Goal: Information Seeking & Learning: Check status

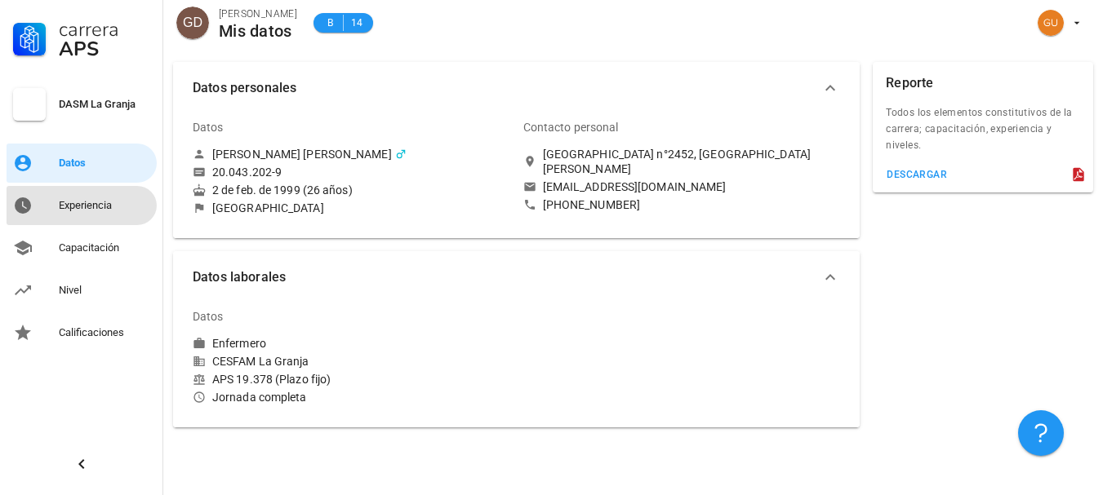
click at [66, 213] on div "Experiencia" at bounding box center [104, 206] width 91 height 26
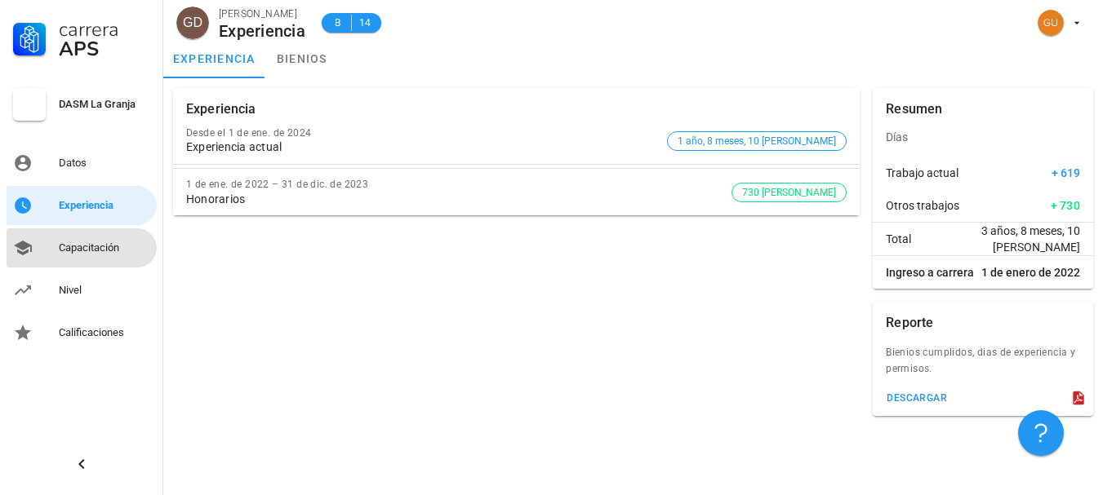
click at [87, 257] on div "Capacitación" at bounding box center [104, 248] width 91 height 26
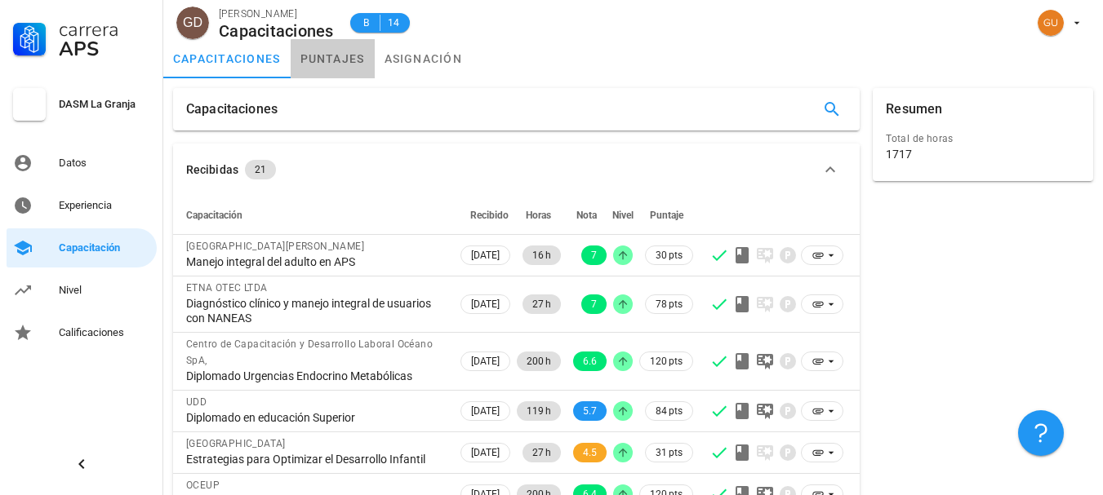
click at [346, 49] on link "puntajes" at bounding box center [333, 58] width 84 height 39
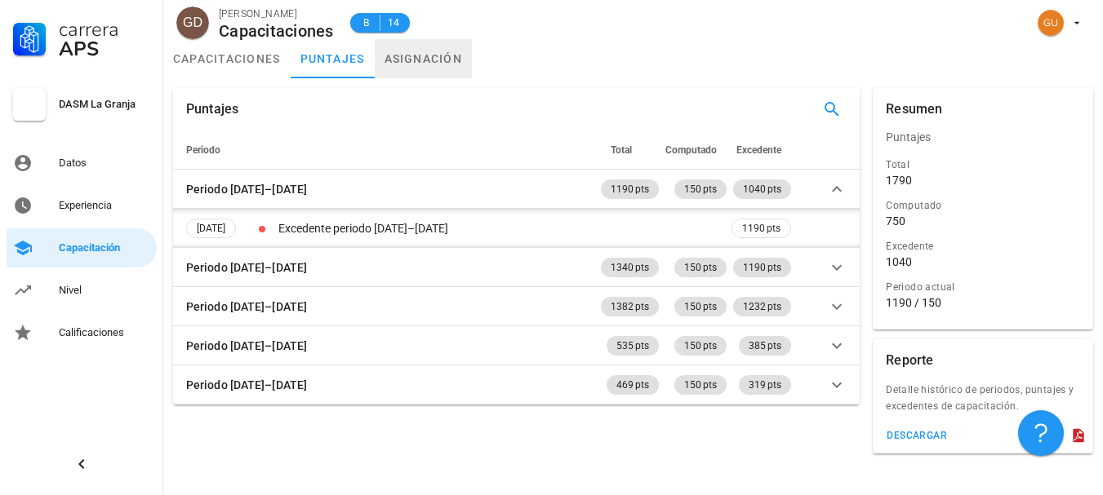
click at [409, 58] on link "asignación" at bounding box center [424, 58] width 98 height 39
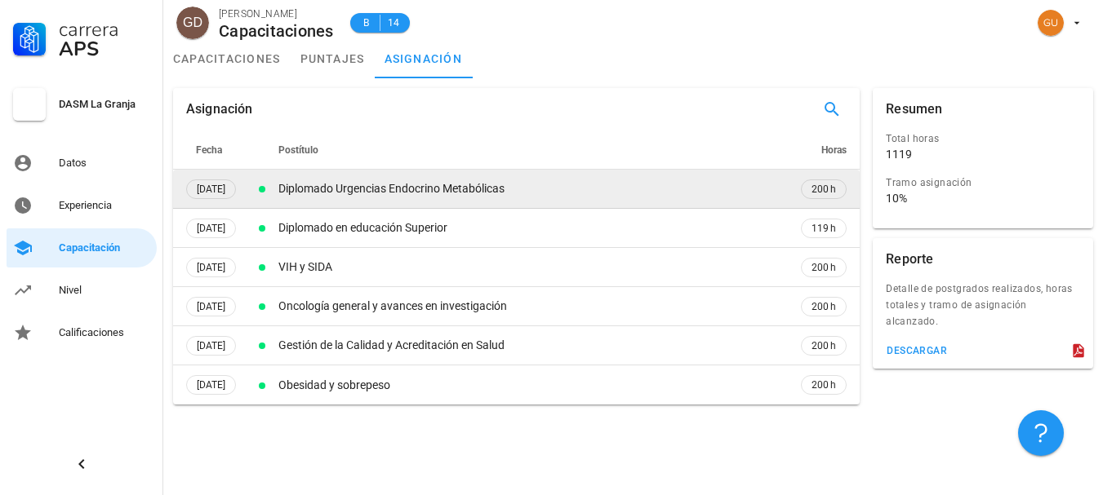
click at [442, 198] on td "Diplomado Urgencias Endocrino Metabólicas" at bounding box center [531, 189] width 513 height 39
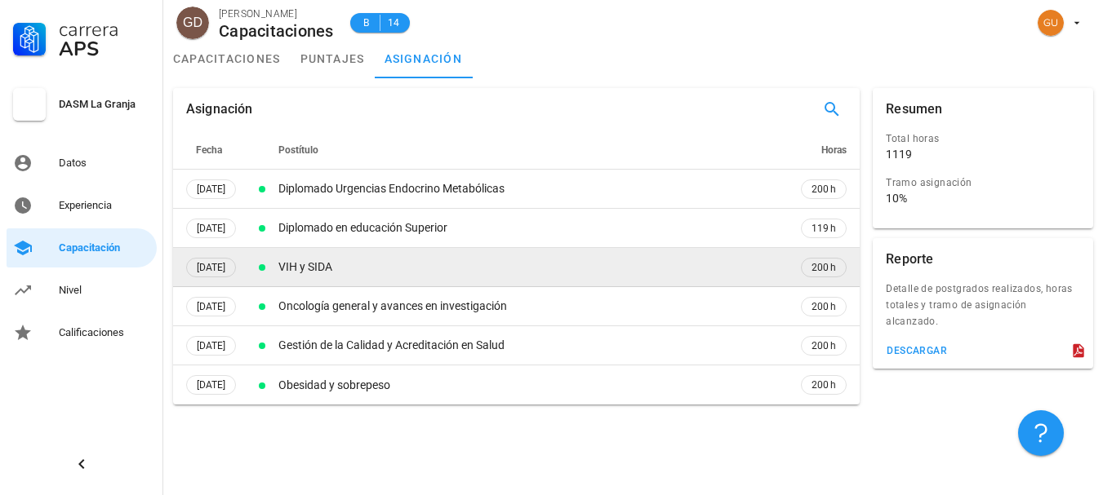
drag, startPoint x: 438, startPoint y: 224, endPoint x: 433, endPoint y: 268, distance: 43.6
click at [438, 225] on div "Diplomado en educación Superior" at bounding box center [531, 228] width 506 height 17
click at [432, 279] on td "VIH y SIDA" at bounding box center [531, 267] width 513 height 39
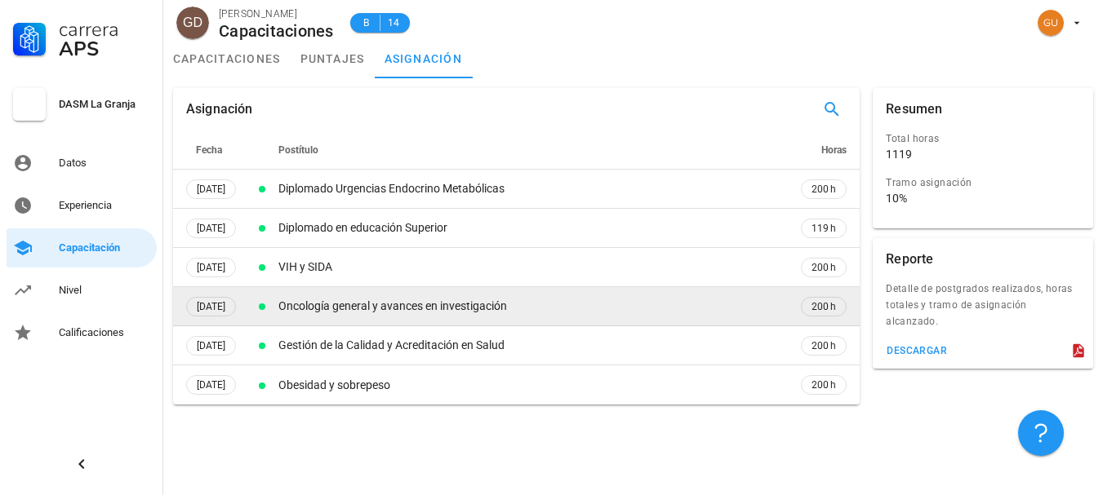
click at [424, 316] on td "Oncología general y avances en investigación" at bounding box center [531, 306] width 513 height 39
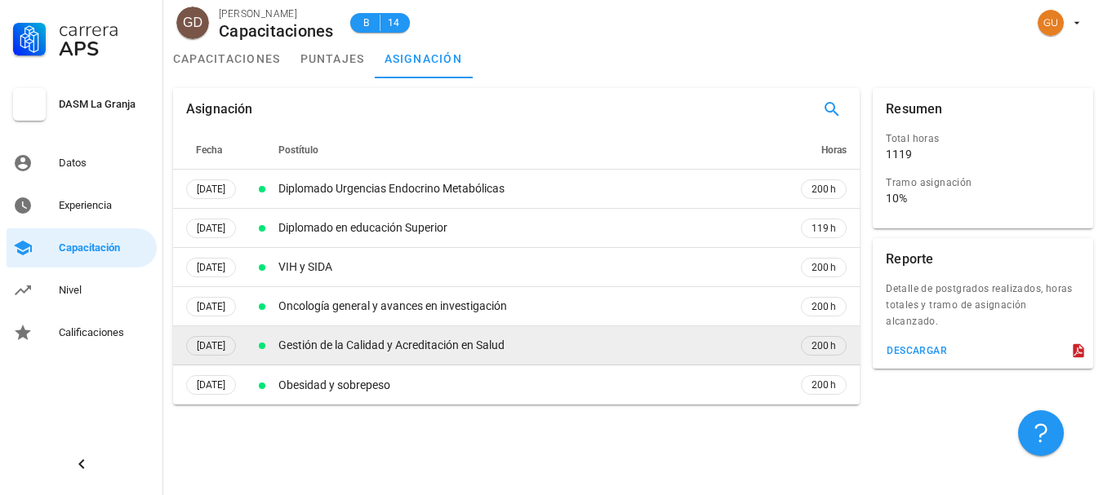
click at [407, 350] on div "Gestión de la Calidad y Acreditación en Salud" at bounding box center [531, 345] width 506 height 17
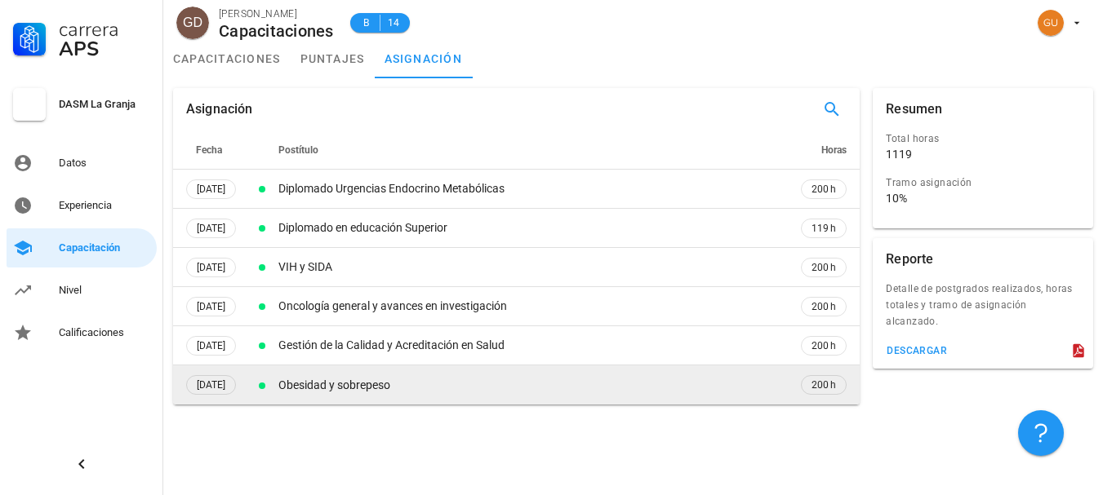
click at [406, 396] on td "Obesidad y sobrepeso" at bounding box center [531, 385] width 513 height 39
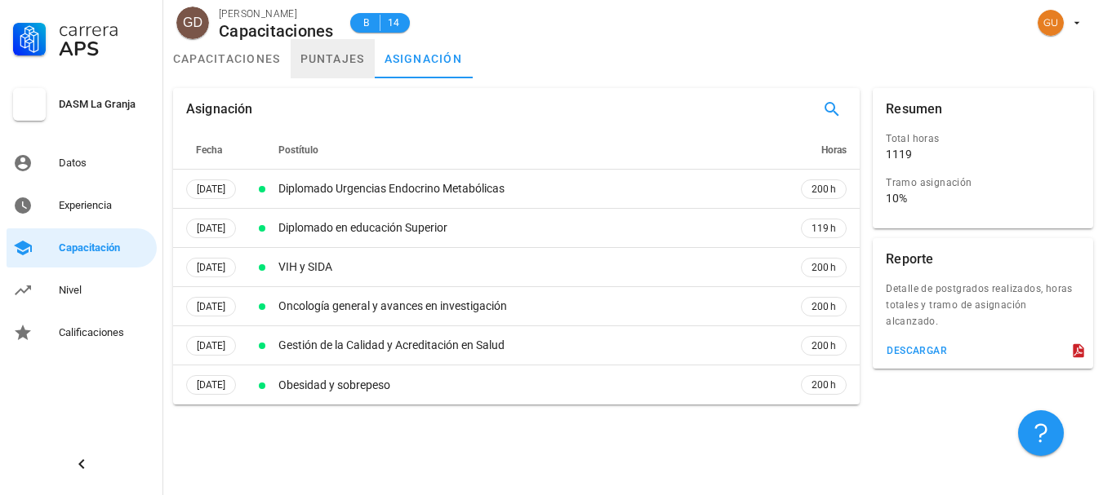
click at [338, 57] on link "puntajes" at bounding box center [333, 58] width 84 height 39
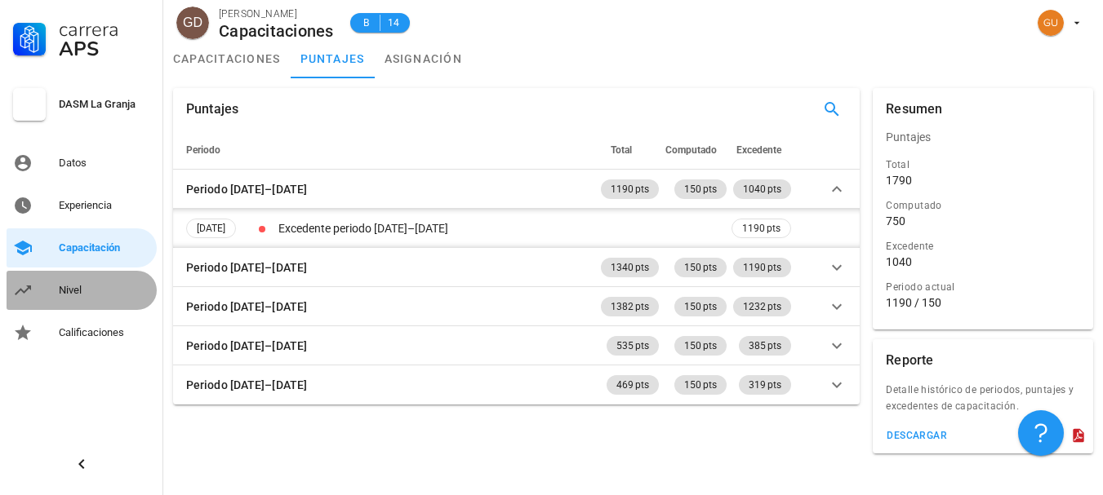
click at [110, 290] on div "Nivel" at bounding box center [104, 290] width 91 height 13
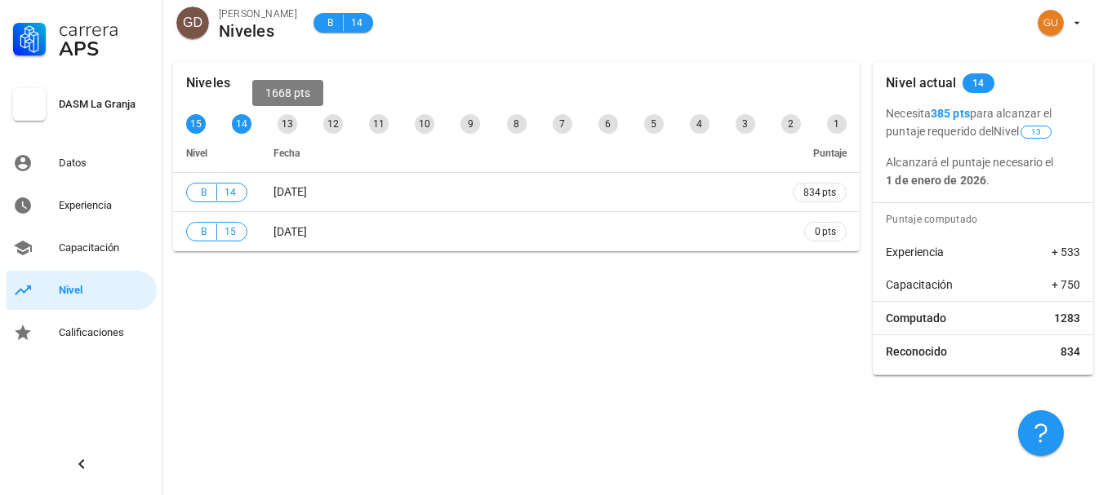
click at [284, 122] on div "13" at bounding box center [288, 124] width 20 height 20
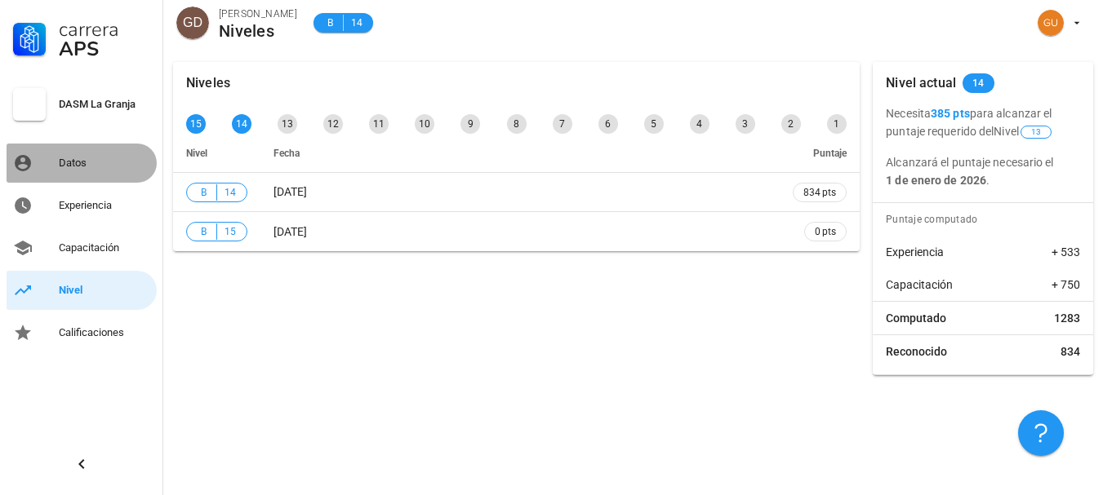
click at [73, 165] on div "Datos" at bounding box center [104, 163] width 91 height 13
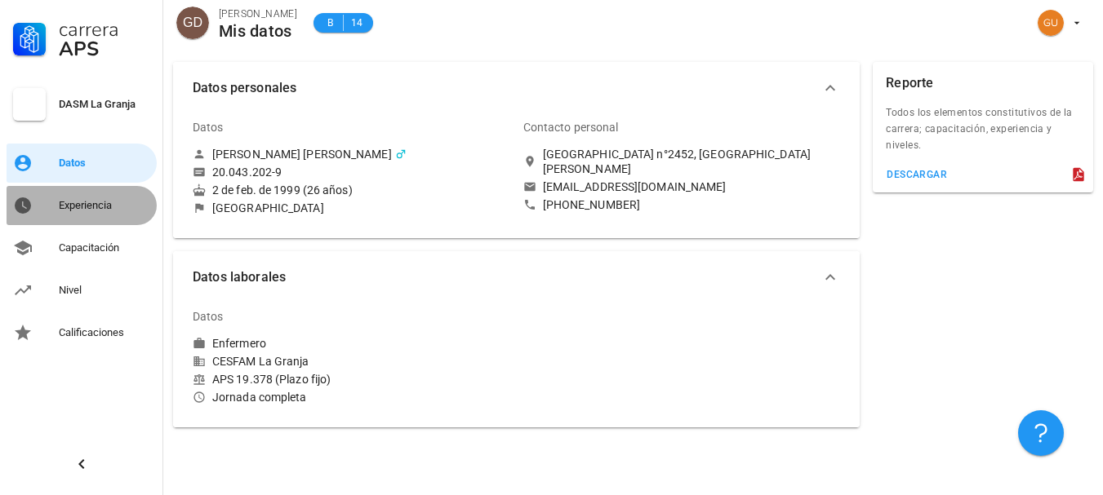
click at [86, 197] on div "Experiencia" at bounding box center [104, 206] width 91 height 26
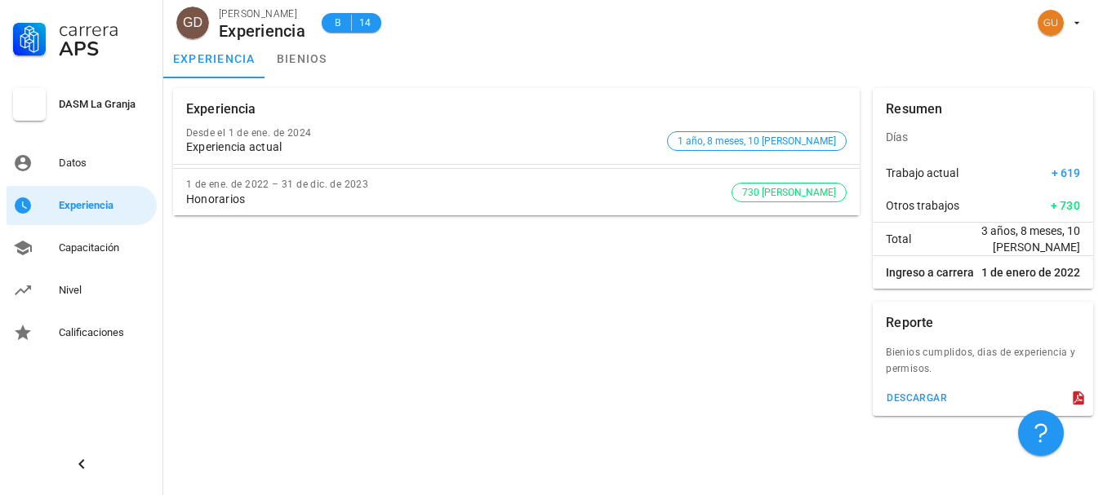
click at [96, 227] on div "Carrera APS DASM La Granja Datos Experiencia Capacitación Nivel Calificaciones" at bounding box center [81, 176] width 163 height 353
click at [102, 242] on div "Capacitación" at bounding box center [104, 248] width 91 height 13
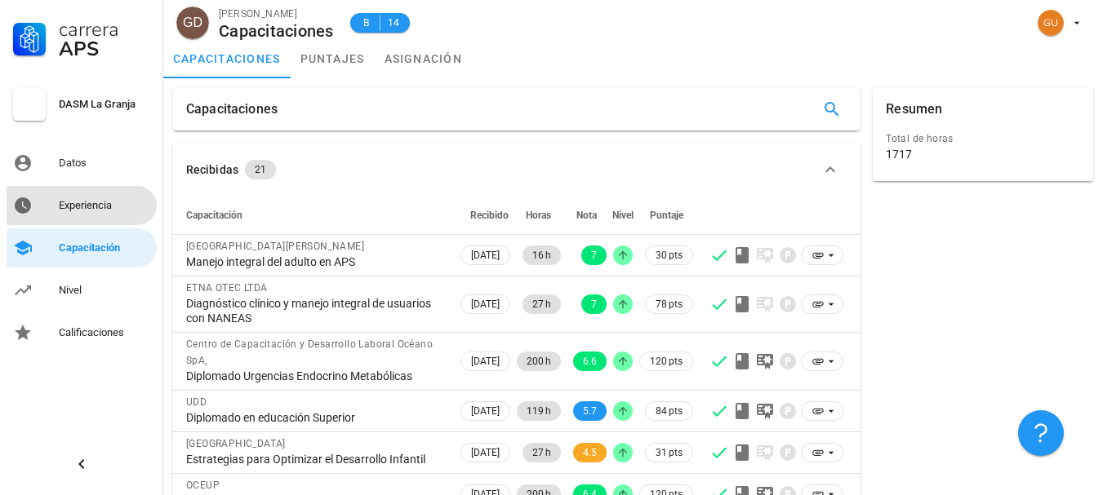
click at [113, 198] on div "Experiencia" at bounding box center [104, 206] width 91 height 26
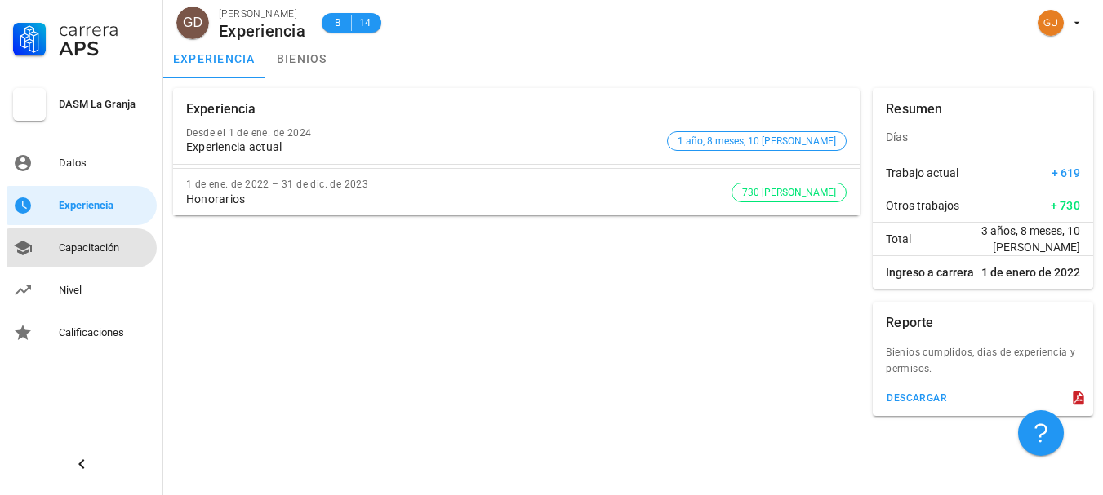
click at [104, 263] on link "Capacitación" at bounding box center [82, 248] width 150 height 39
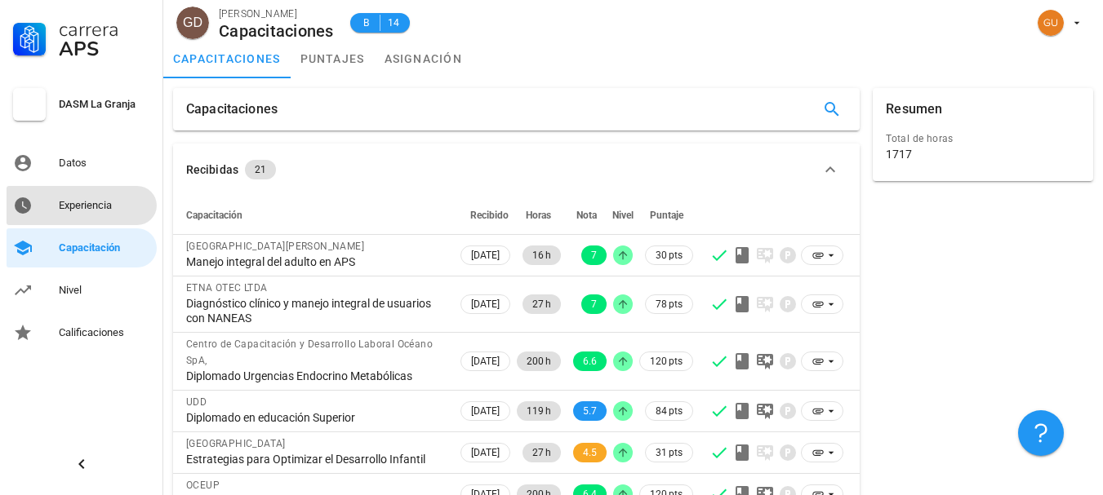
click at [104, 213] on div "Experiencia" at bounding box center [104, 206] width 91 height 26
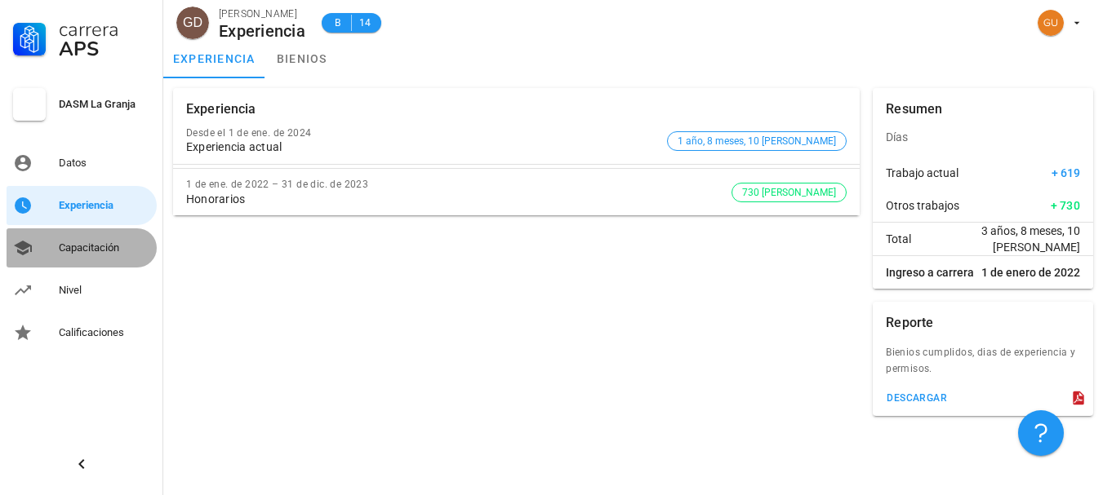
click at [105, 262] on link "Capacitación" at bounding box center [82, 248] width 150 height 39
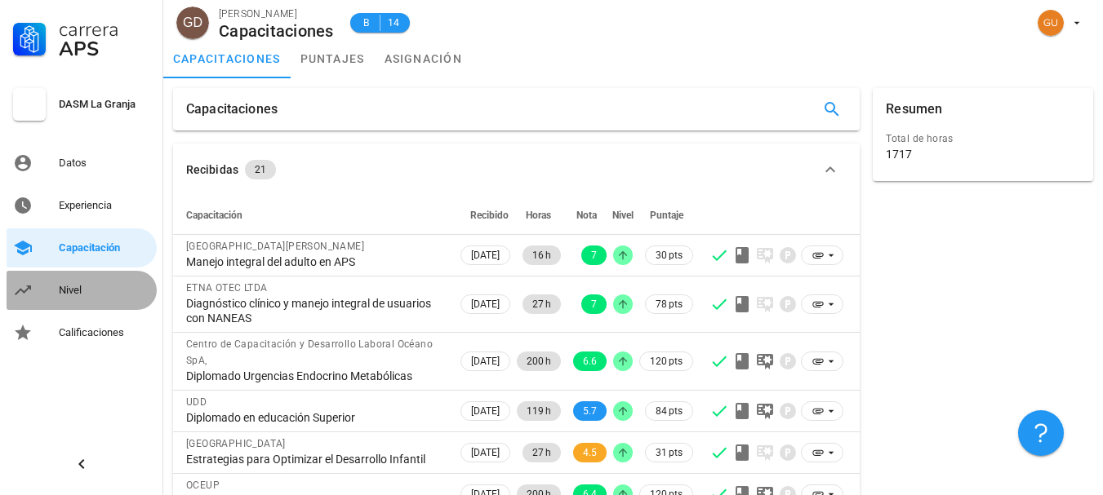
click at [92, 280] on div "Nivel" at bounding box center [104, 291] width 91 height 26
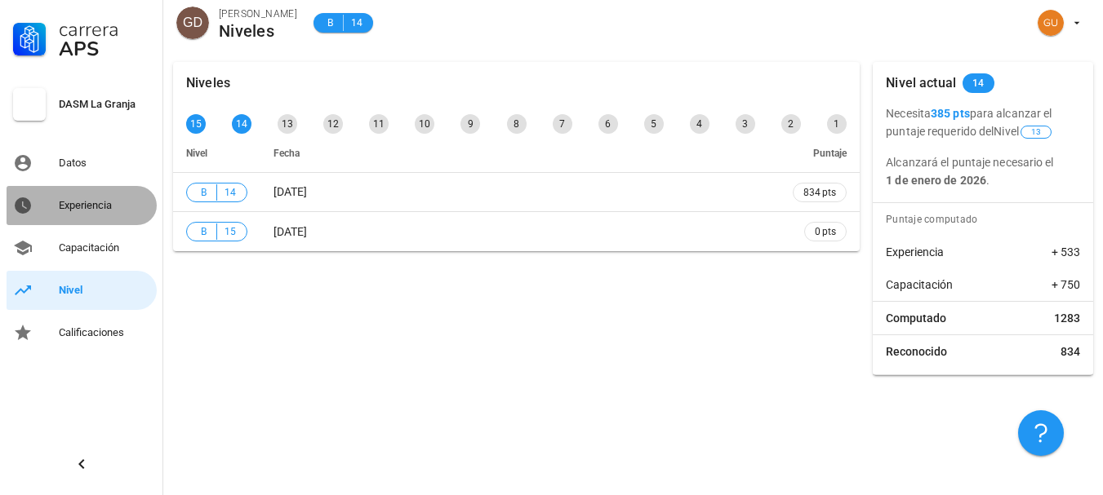
click at [91, 219] on link "Experiencia" at bounding box center [82, 205] width 150 height 39
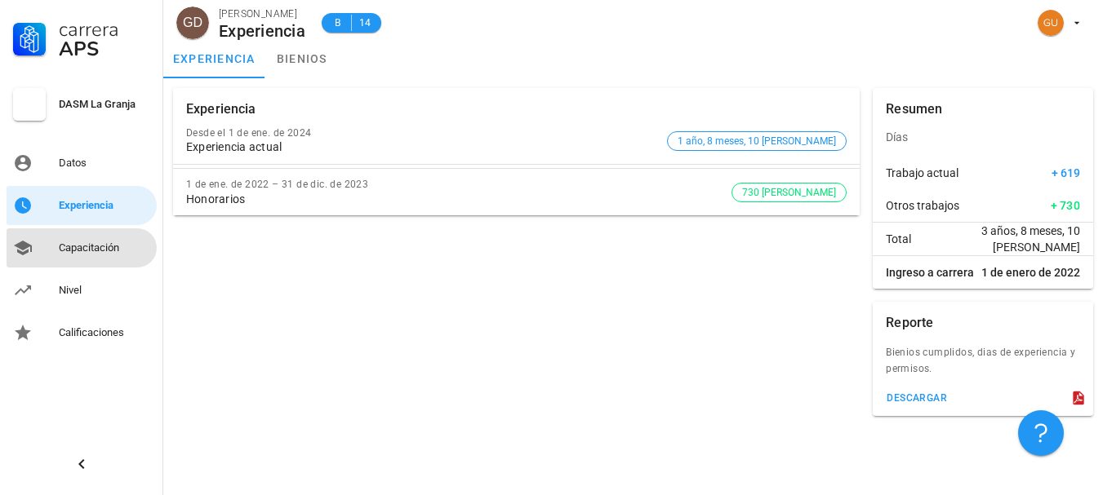
click at [86, 251] on div "Capacitación" at bounding box center [104, 248] width 91 height 13
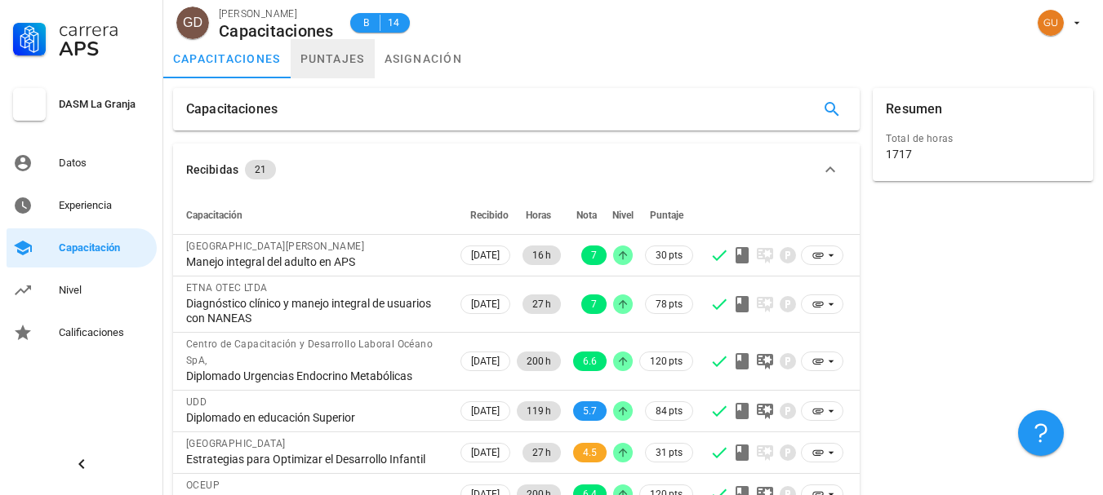
click at [303, 66] on link "puntajes" at bounding box center [333, 58] width 84 height 39
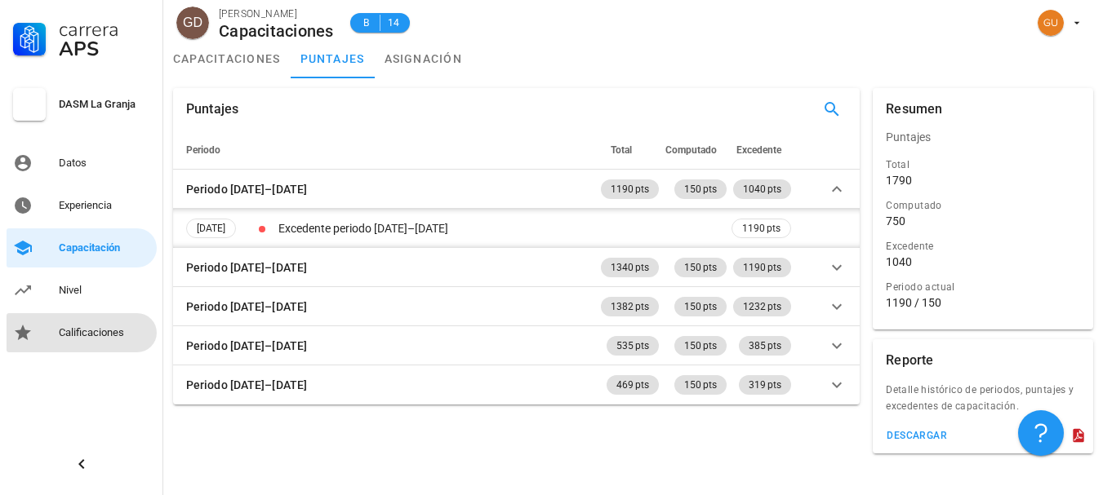
click at [67, 331] on div "Calificaciones" at bounding box center [104, 332] width 91 height 13
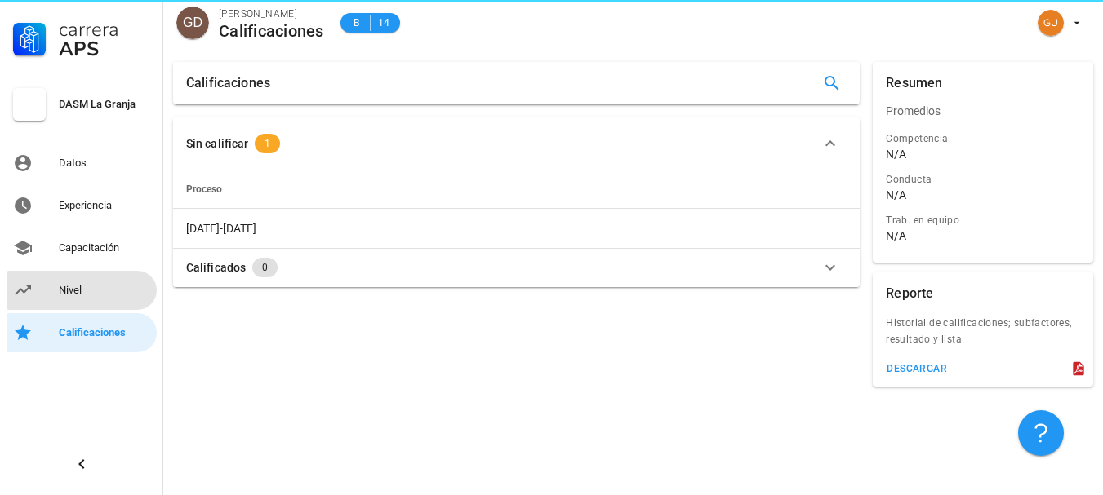
click at [78, 286] on div "Nivel" at bounding box center [104, 290] width 91 height 13
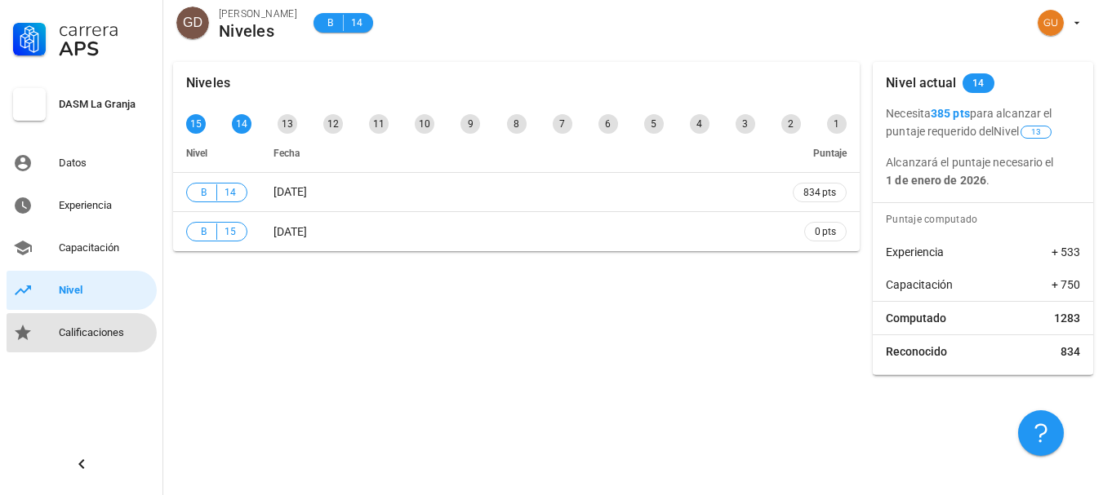
click at [69, 331] on div "Calificaciones" at bounding box center [104, 332] width 91 height 13
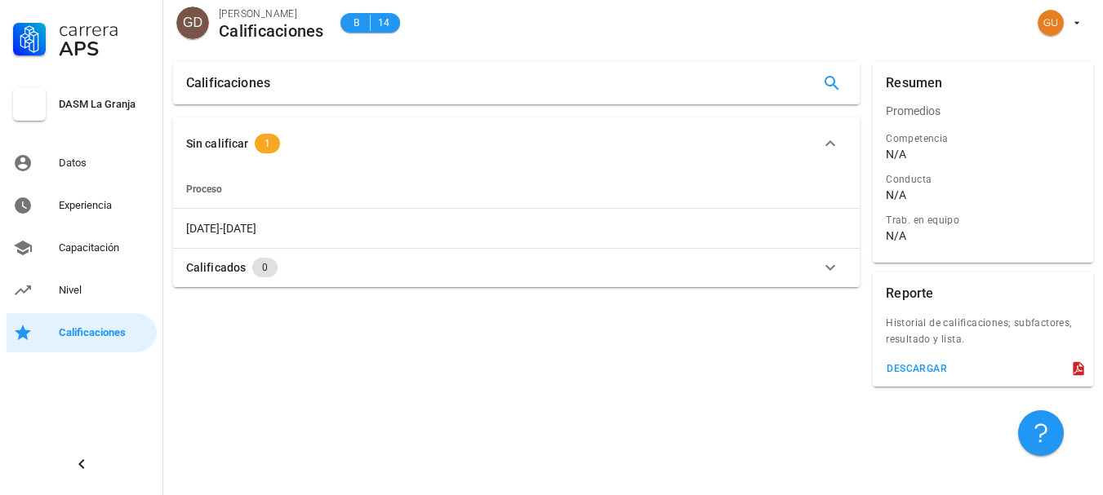
click at [252, 140] on div "Sin calificar 1" at bounding box center [506, 144] width 641 height 20
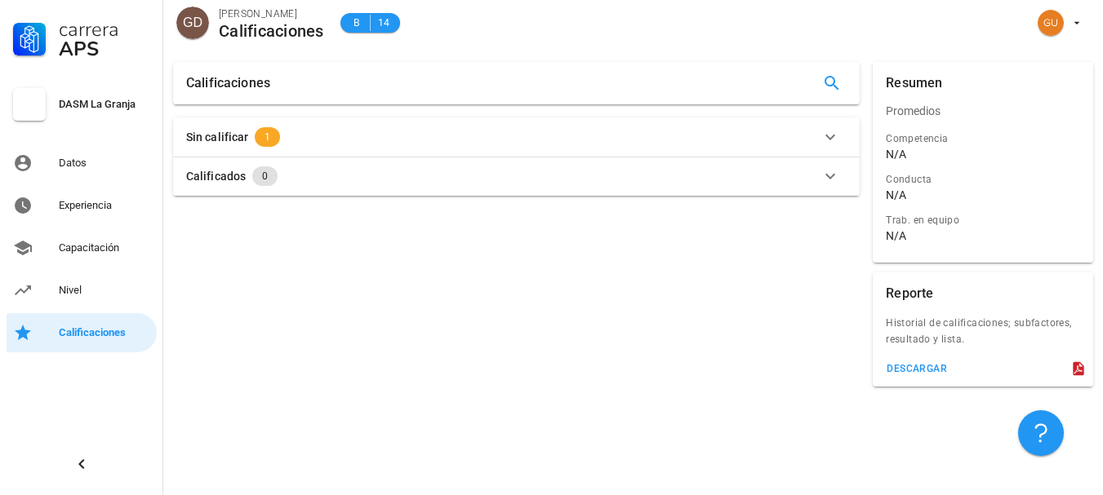
click at [252, 140] on div "Sin calificar 1" at bounding box center [506, 137] width 641 height 20
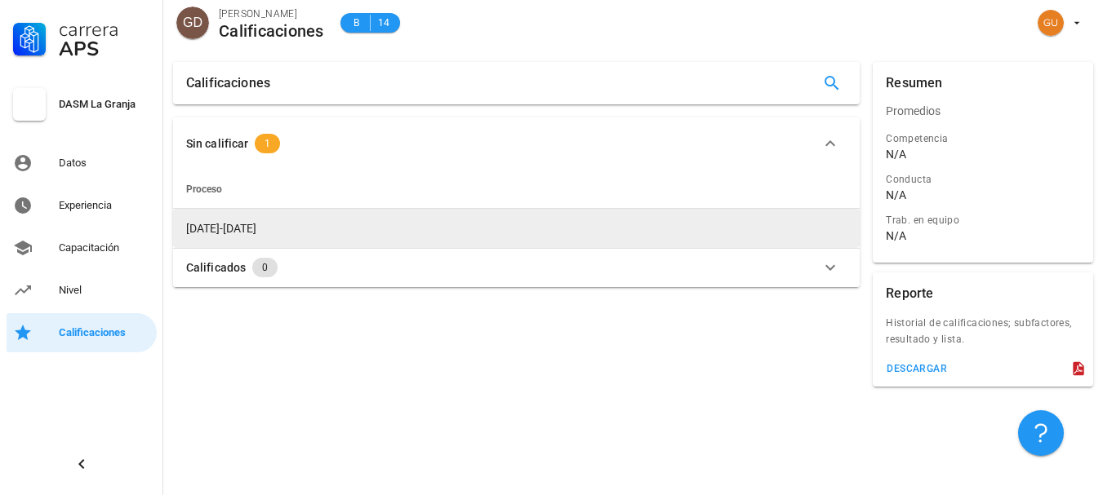
click at [213, 229] on span "[DATE]-[DATE]" at bounding box center [221, 228] width 70 height 13
click at [214, 229] on span "[DATE]-[DATE]" at bounding box center [221, 228] width 70 height 13
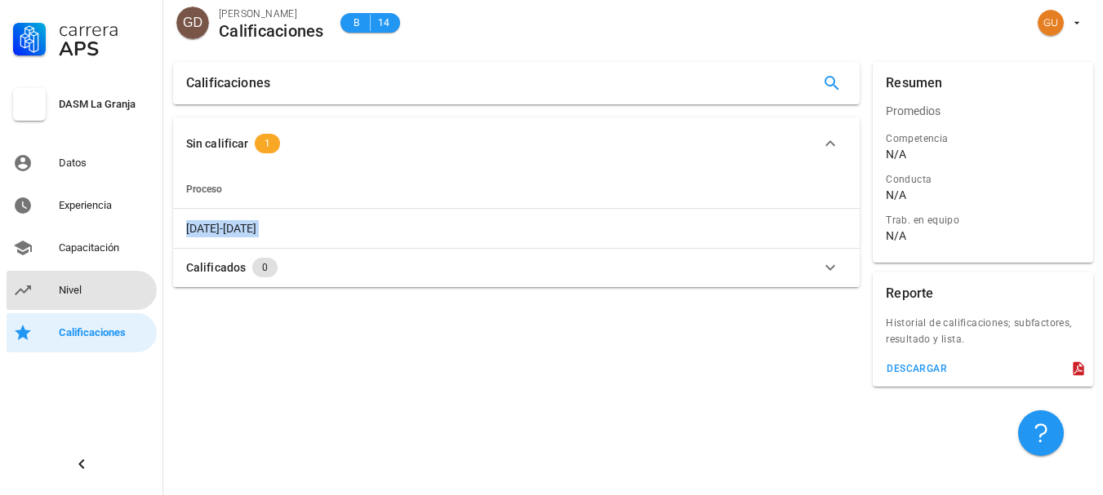
click at [61, 288] on div "Nivel" at bounding box center [104, 290] width 91 height 13
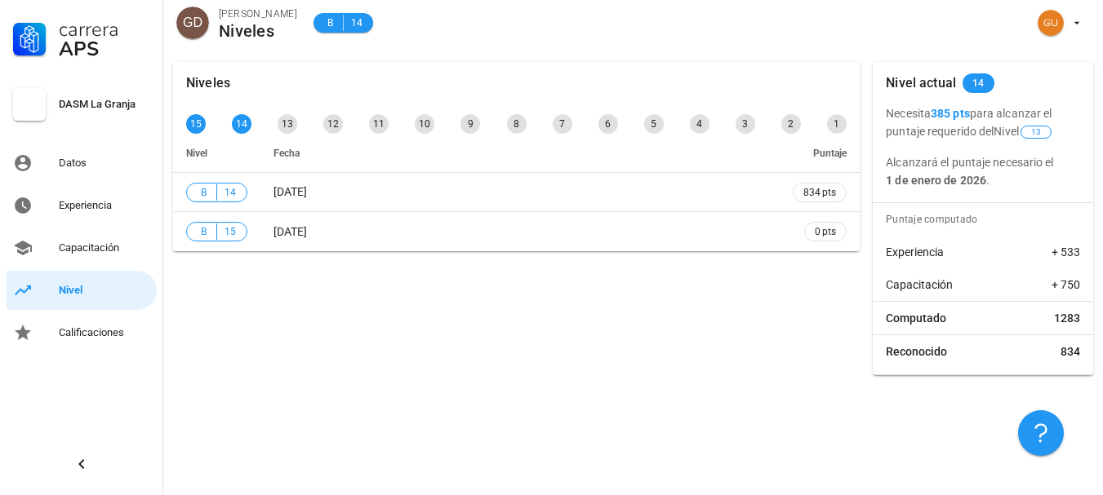
click at [936, 119] on b "385 pts" at bounding box center [949, 113] width 39 height 13
